Goal: Task Accomplishment & Management: Manage account settings

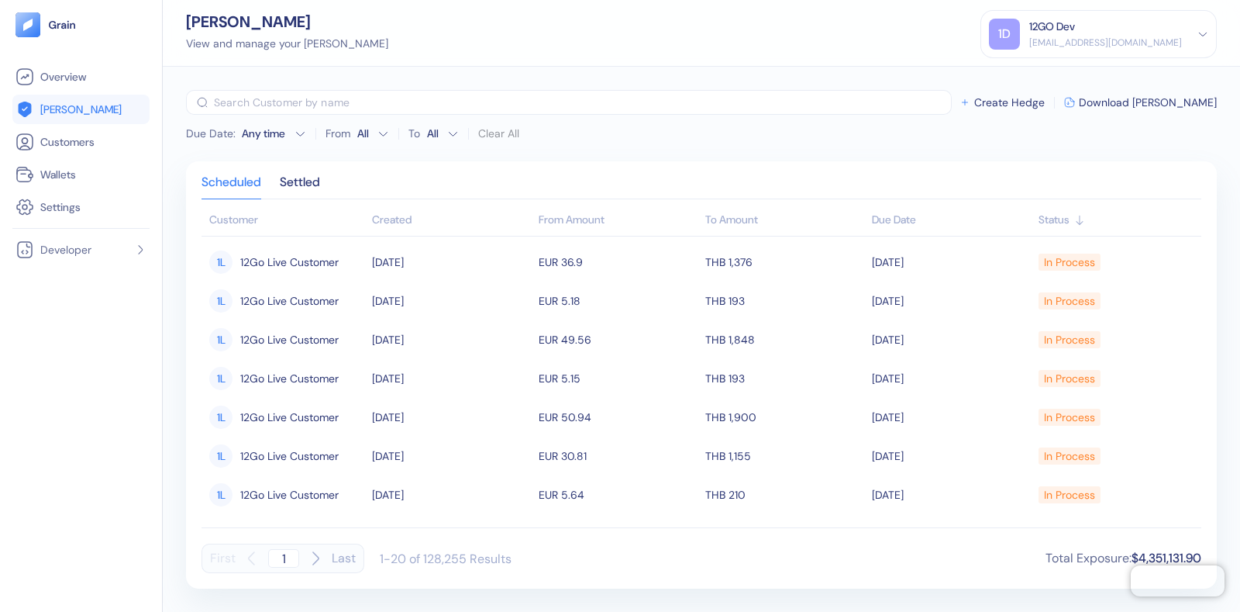
click at [1239, 274] on div "Due Date : Any time From All To All Clear All ​ Create Hedge Download Hedges Sc…" at bounding box center [701, 339] width 1077 height 545
click at [1230, 196] on div "Due Date : Any time From All To All Clear All ​ Create Hedge Download [PERSON_N…" at bounding box center [701, 339] width 1077 height 545
click at [1234, 168] on div "Due Date : Any time From All To All Clear All ​ Create Hedge Download [PERSON_N…" at bounding box center [701, 339] width 1077 height 545
